Goal: Navigation & Orientation: Find specific page/section

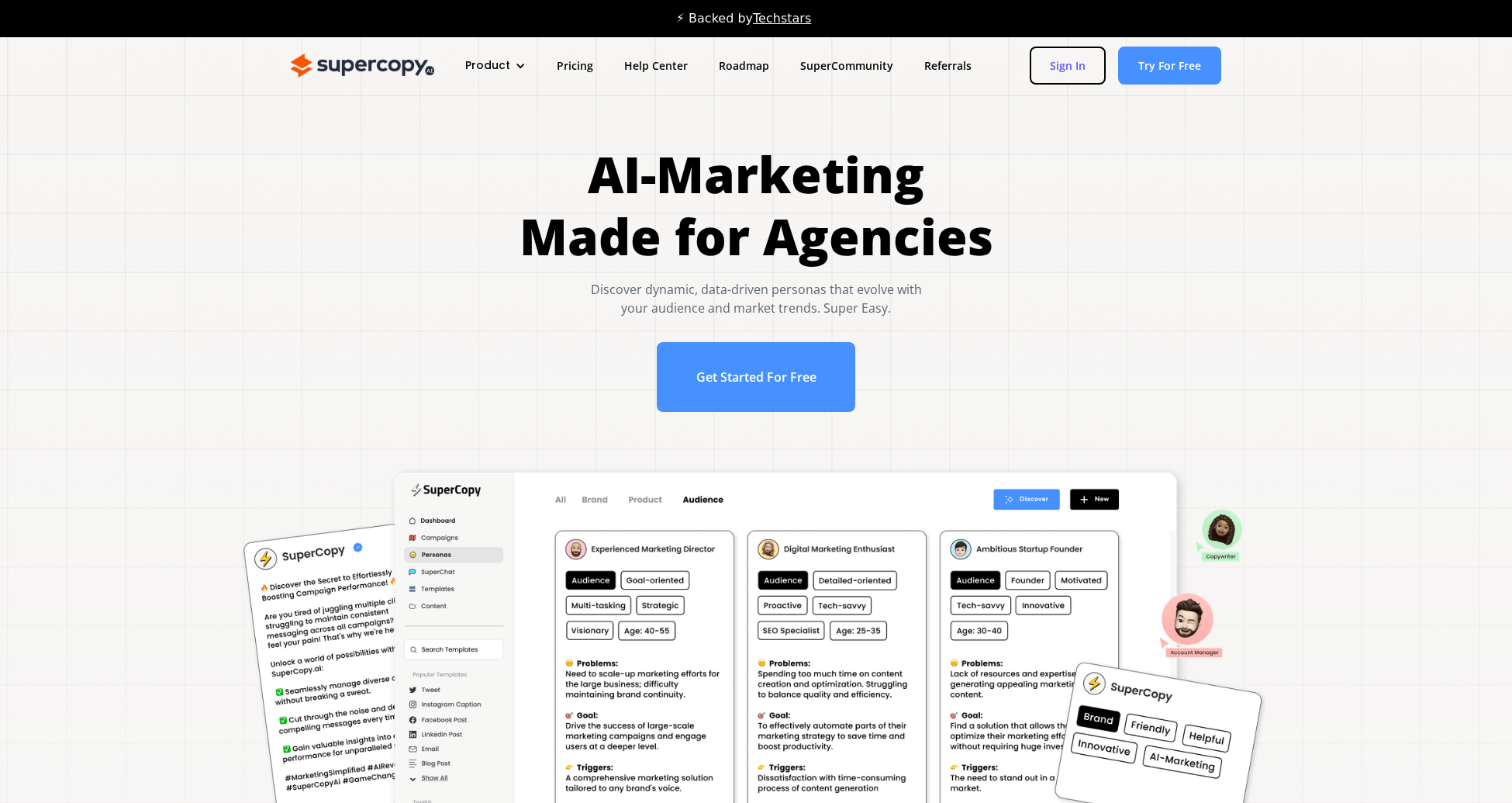
click at [1081, 70] on link "Sign In" at bounding box center [1068, 65] width 76 height 38
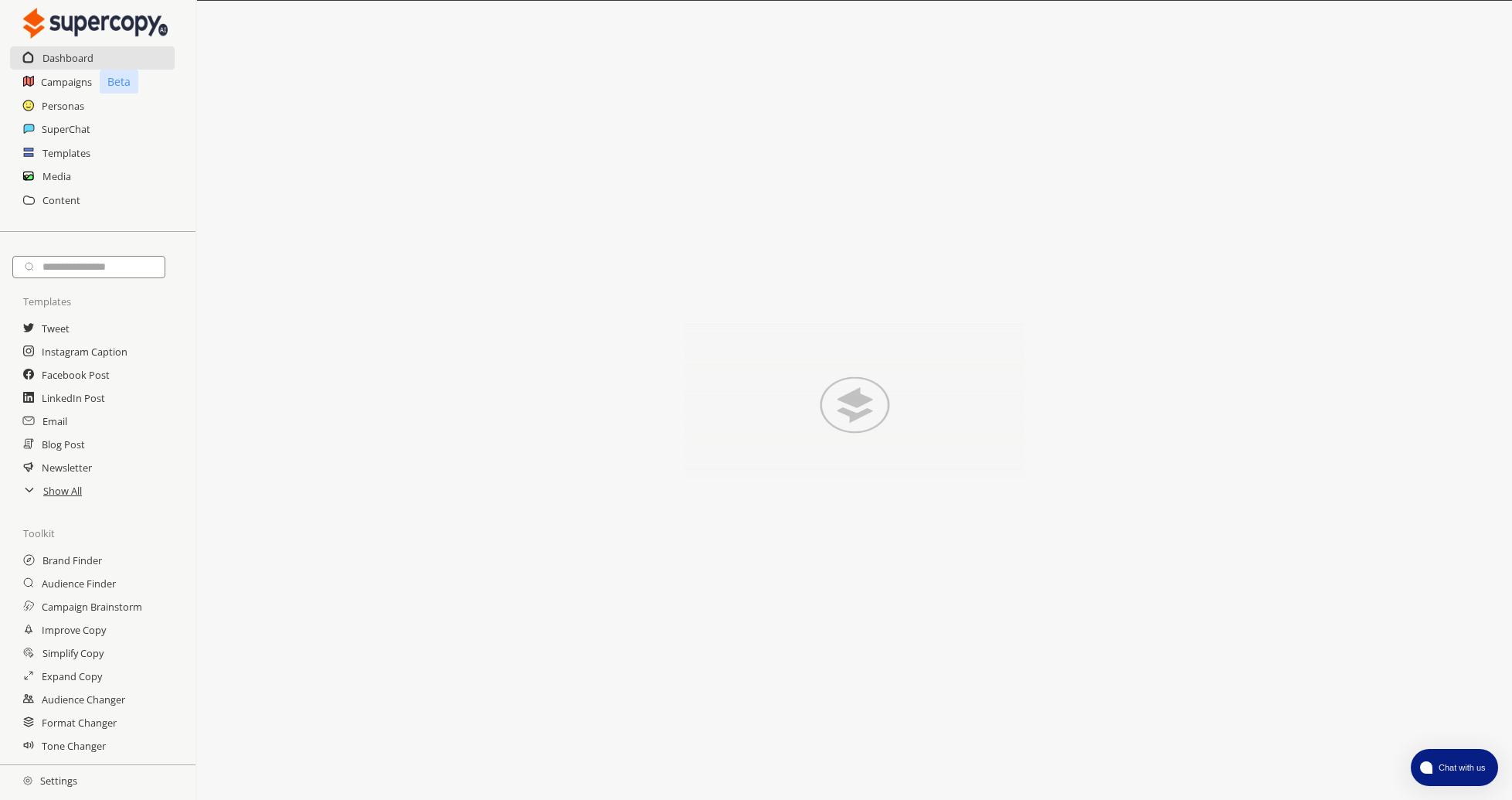
click at [56, 774] on h2 "Settings" at bounding box center [50, 780] width 100 height 31
click at [70, 786] on h2 "Settings" at bounding box center [50, 780] width 100 height 31
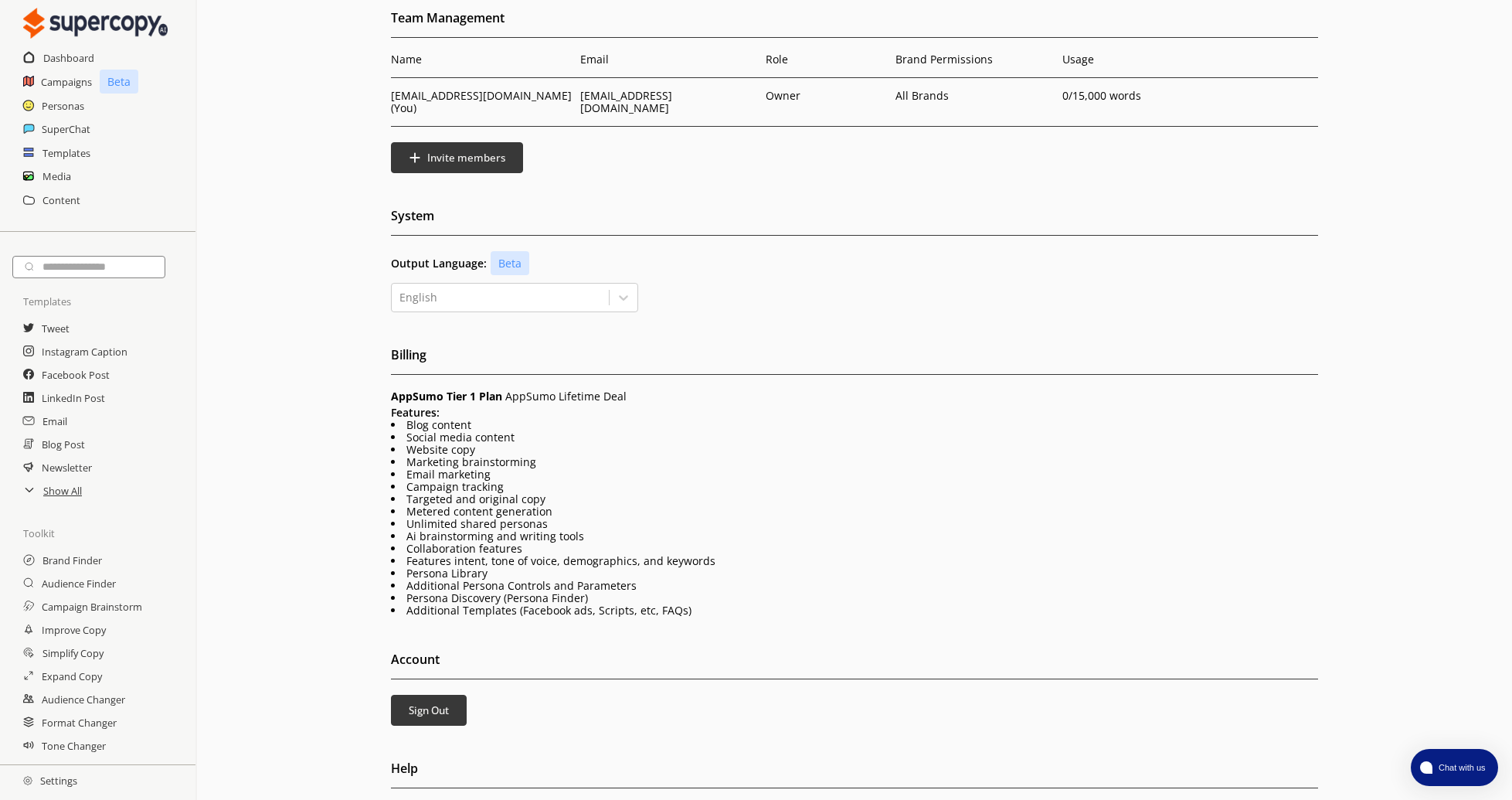
scroll to position [76, 0]
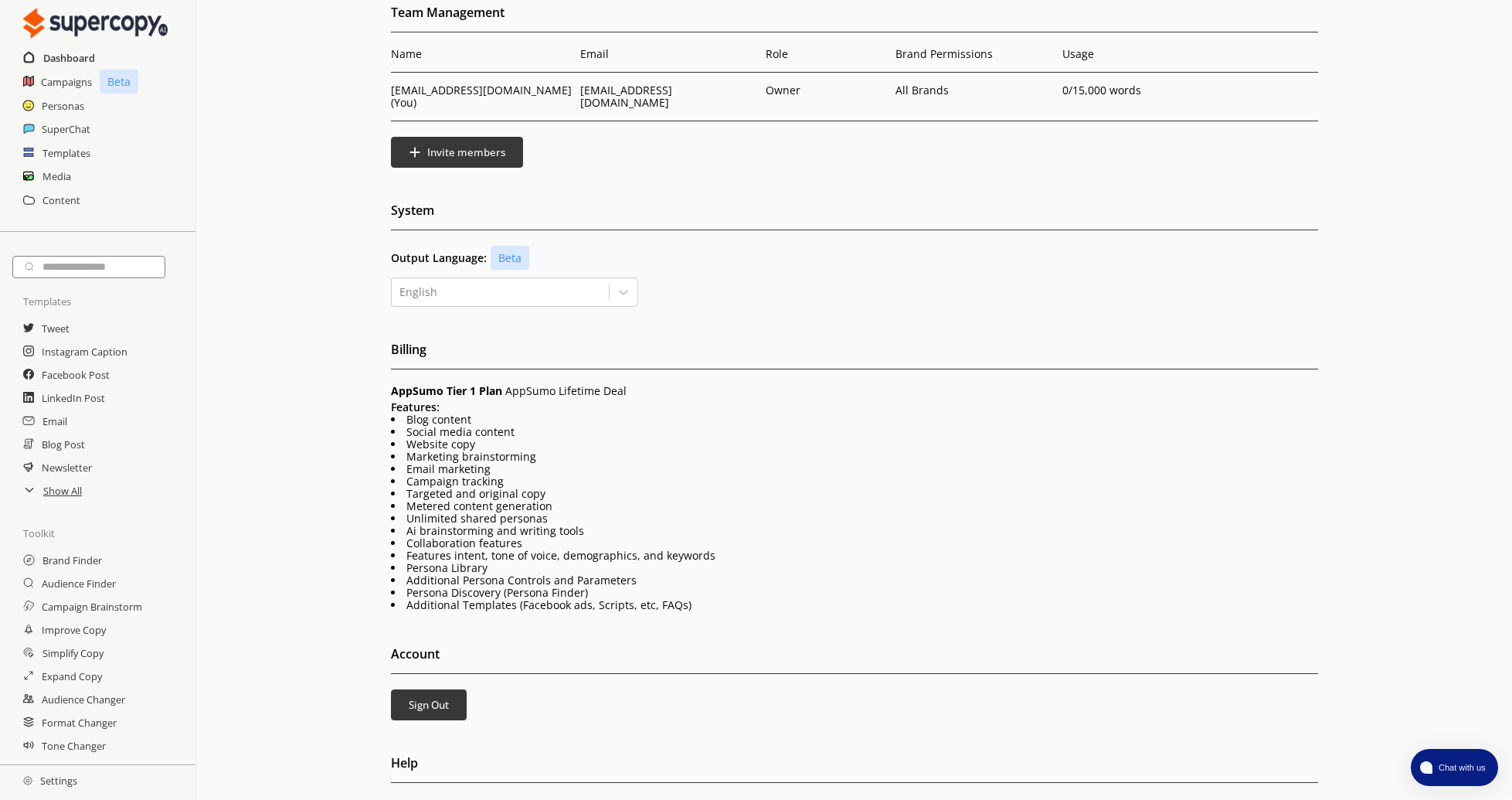
click at [67, 59] on h2 "Dashboard" at bounding box center [69, 58] width 52 height 24
